Goal: Task Accomplishment & Management: Complete application form

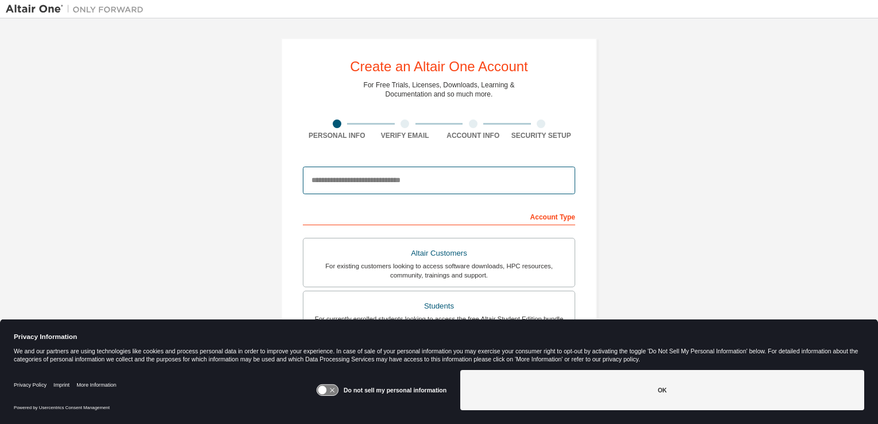
click at [370, 184] on input "email" at bounding box center [439, 181] width 272 height 28
type input "*"
click at [484, 188] on input "*" at bounding box center [439, 181] width 272 height 28
paste input "**********"
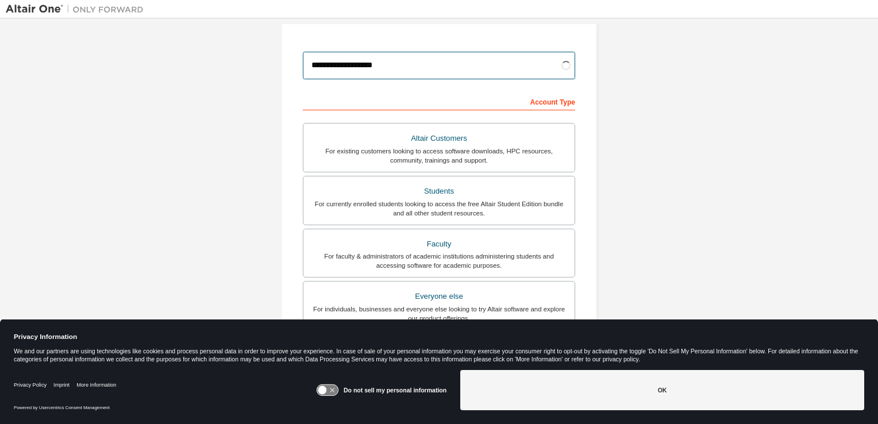
scroll to position [172, 0]
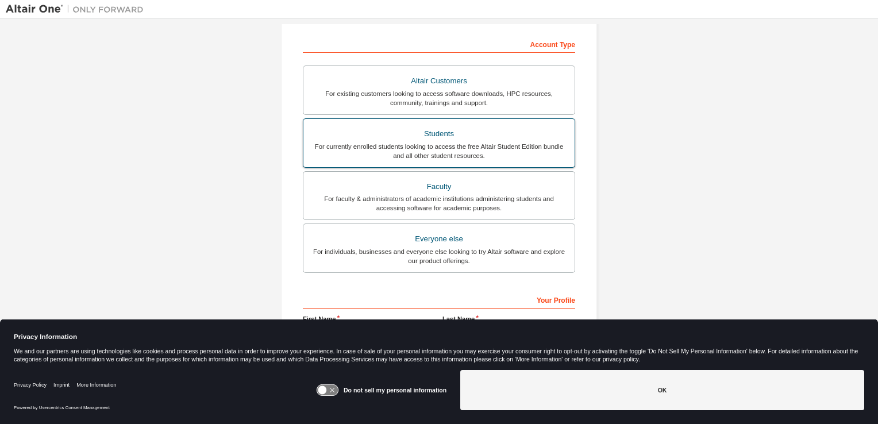
type input "**********"
click at [537, 131] on div "Students" at bounding box center [438, 134] width 257 height 16
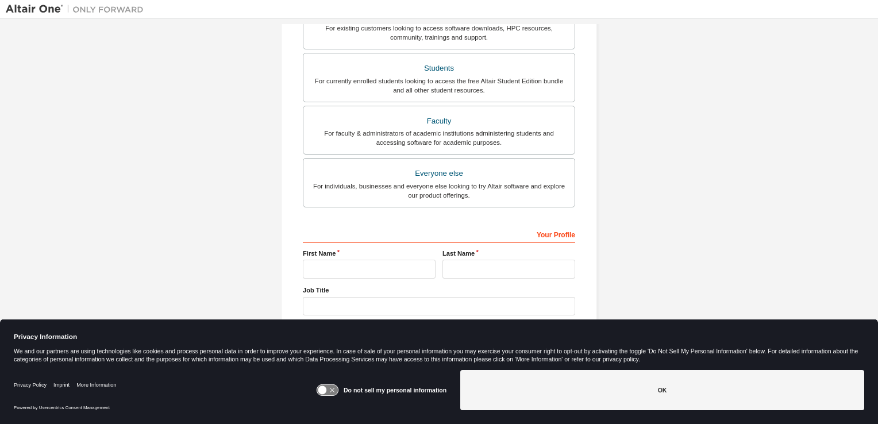
scroll to position [245, 0]
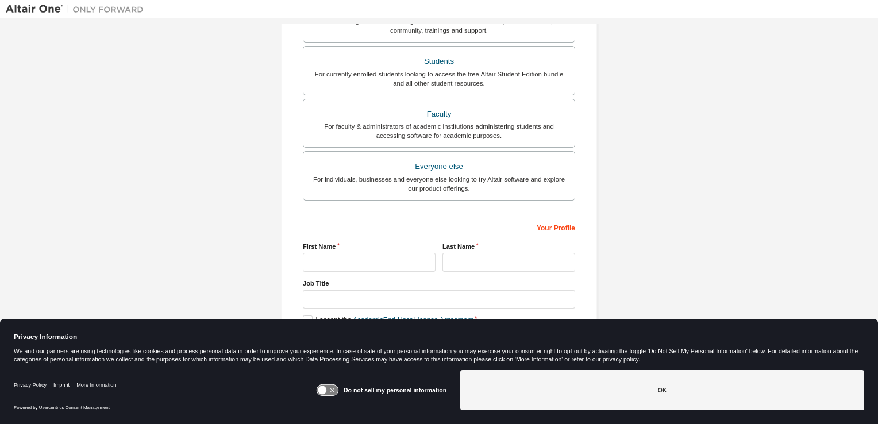
click at [356, 386] on div "Do not sell my personal information" at bounding box center [381, 390] width 130 height 40
click at [355, 387] on label "Do not sell my personal information" at bounding box center [395, 390] width 103 height 7
click at [327, 391] on icon at bounding box center [322, 390] width 9 height 9
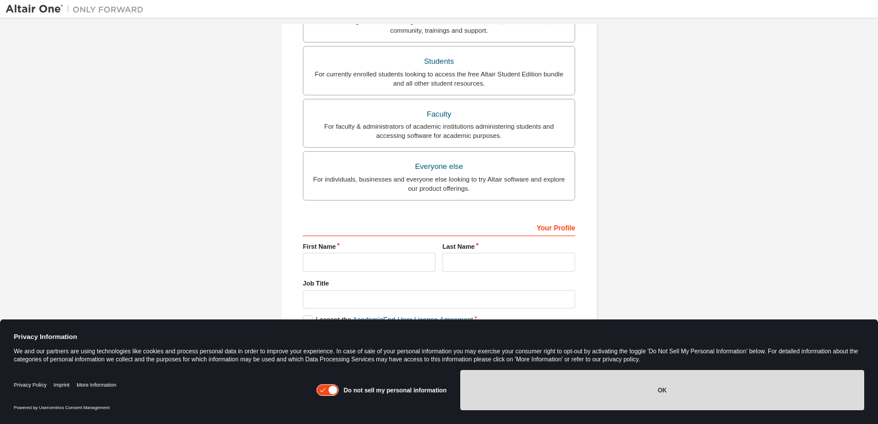
click at [493, 382] on button "OK" at bounding box center [662, 390] width 404 height 40
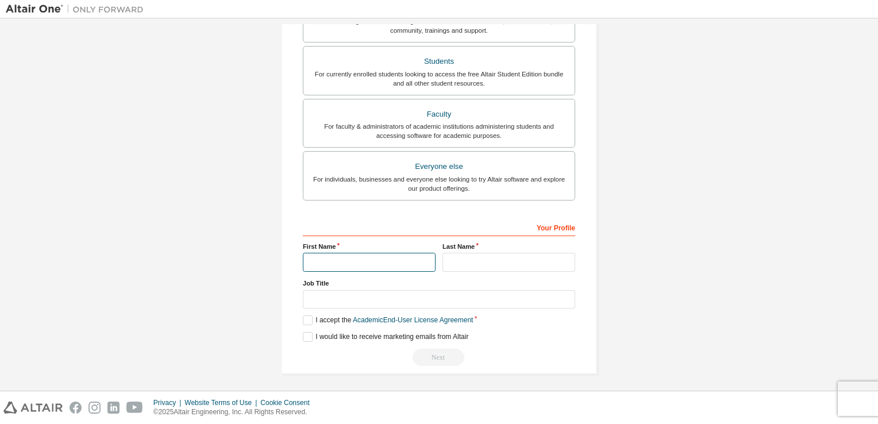
click at [343, 260] on input "text" at bounding box center [369, 262] width 133 height 19
type input "*******"
click at [271, 231] on div "**********" at bounding box center [439, 83] width 344 height 609
click at [303, 324] on div "Your Profile First Name ******* Last Name ******* Job Title Please provide Stat…" at bounding box center [439, 292] width 272 height 149
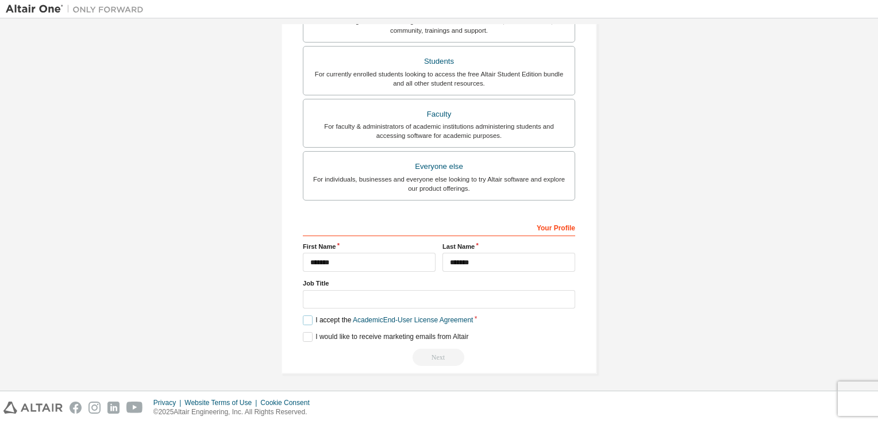
click at [306, 321] on label "I accept the Academic End-User License Agreement" at bounding box center [388, 321] width 170 height 10
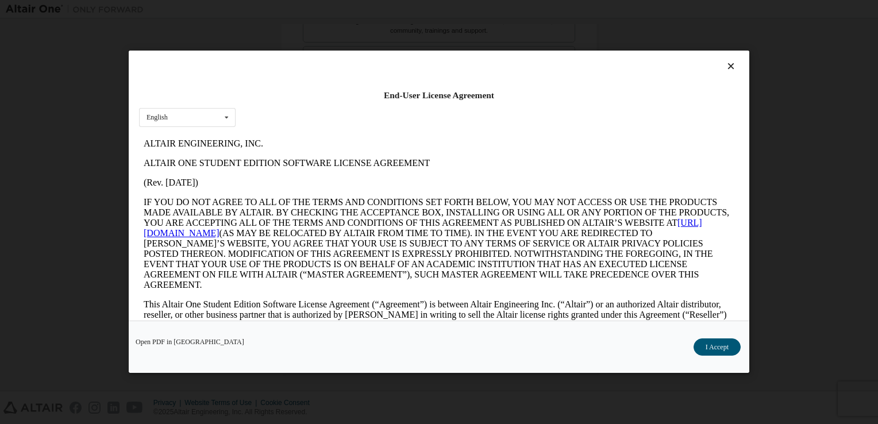
scroll to position [0, 0]
click at [700, 340] on button "I Accept" at bounding box center [717, 347] width 47 height 17
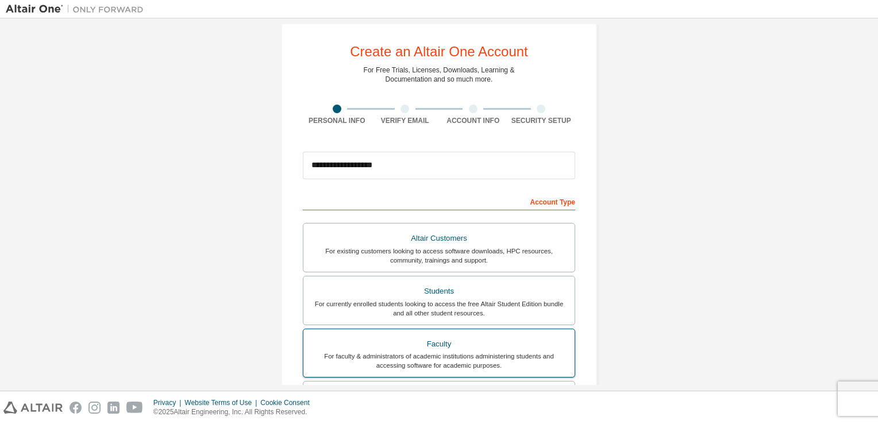
scroll to position [245, 0]
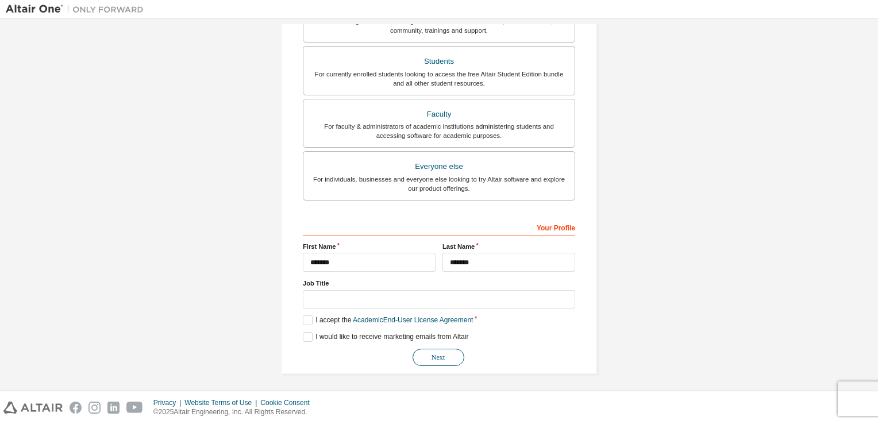
click at [437, 361] on button "Next" at bounding box center [439, 357] width 52 height 17
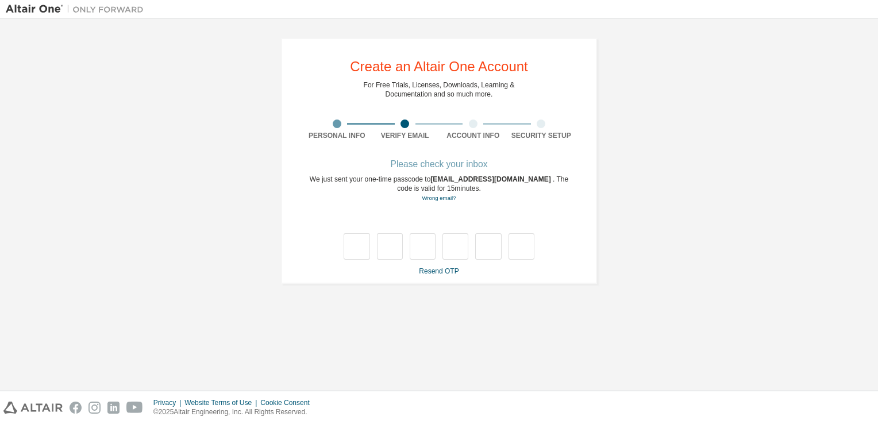
scroll to position [0, 0]
type input "*"
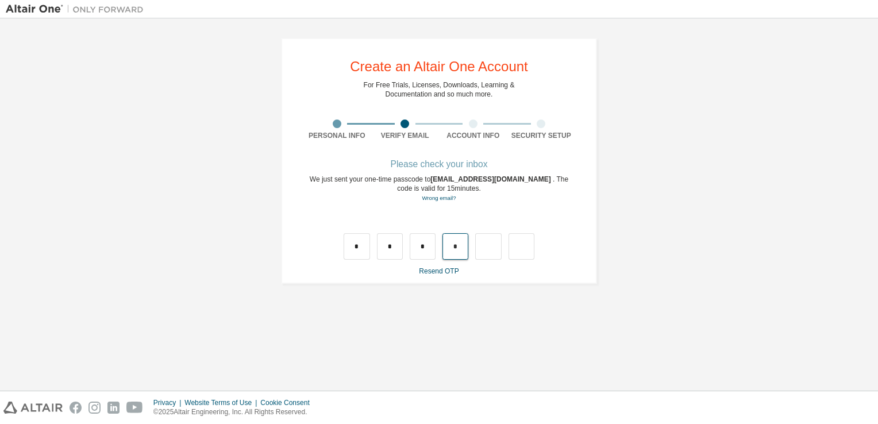
click at [456, 249] on input "*" at bounding box center [456, 246] width 26 height 26
click at [456, 249] on input "text" at bounding box center [456, 246] width 26 height 26
type input "*"
